Goal: Navigation & Orientation: Find specific page/section

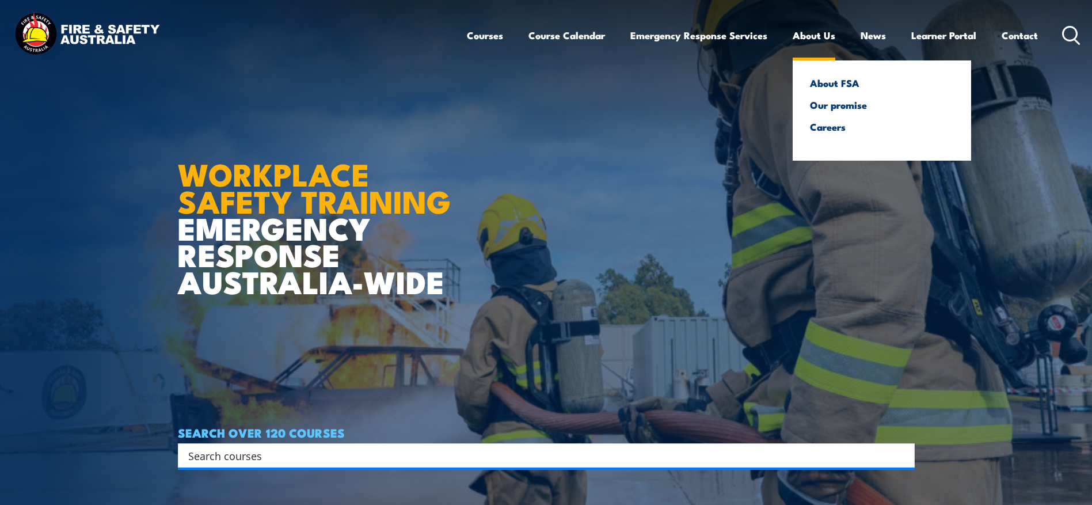
click at [827, 35] on link "About Us" at bounding box center [813, 35] width 43 height 30
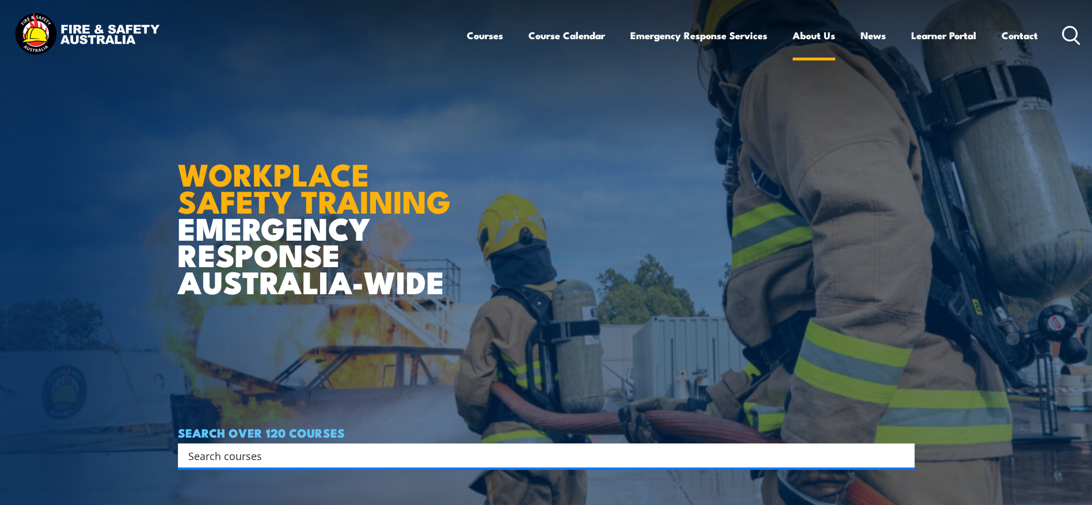
click at [815, 34] on link "About Us" at bounding box center [813, 35] width 43 height 30
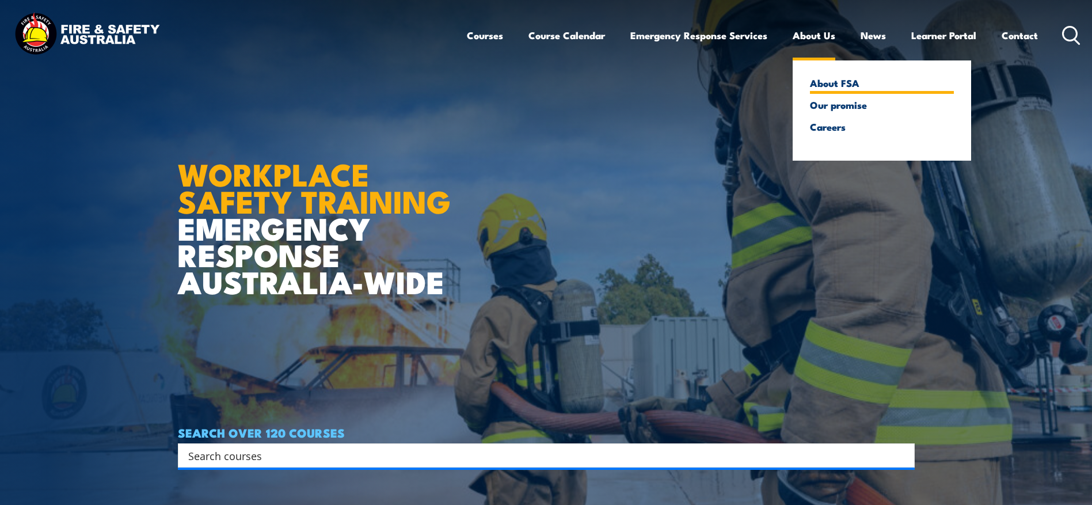
click at [825, 83] on link "About FSA" at bounding box center [882, 83] width 144 height 10
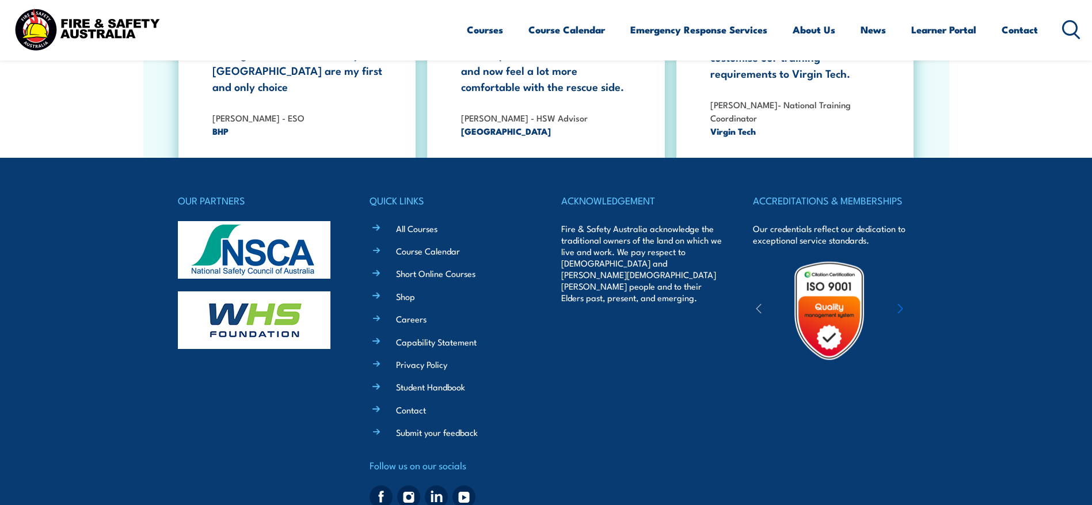
scroll to position [3777, 0]
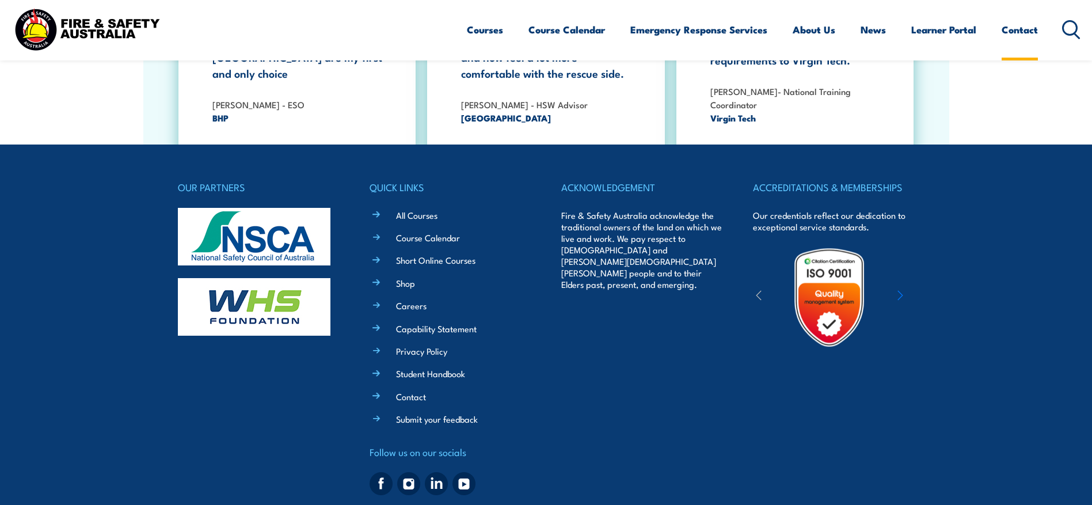
click at [1014, 26] on link "Contact" at bounding box center [1019, 29] width 36 height 30
click at [1016, 30] on link "Contact" at bounding box center [1019, 29] width 36 height 30
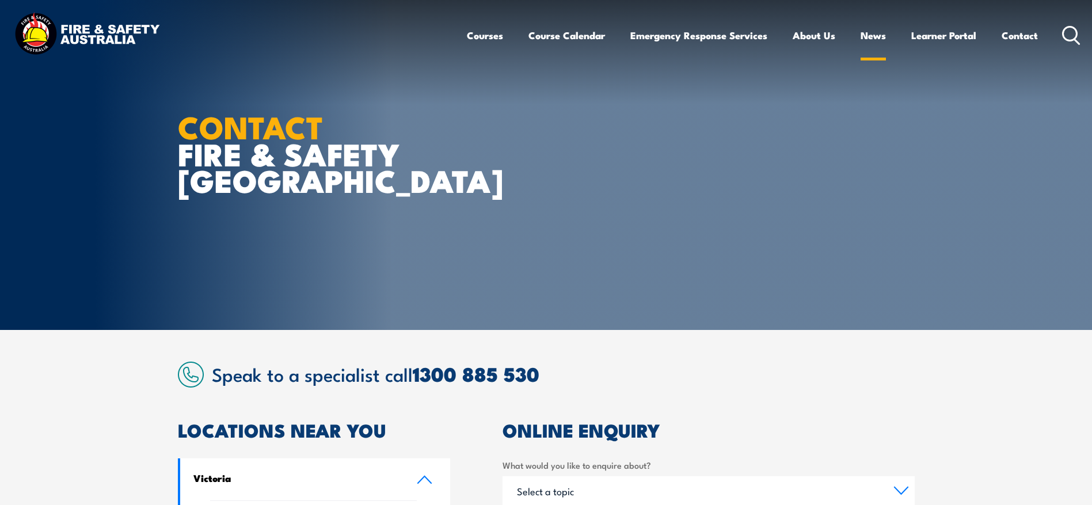
click at [873, 36] on link "News" at bounding box center [872, 35] width 25 height 30
